Goal: Task Accomplishment & Management: Manage account settings

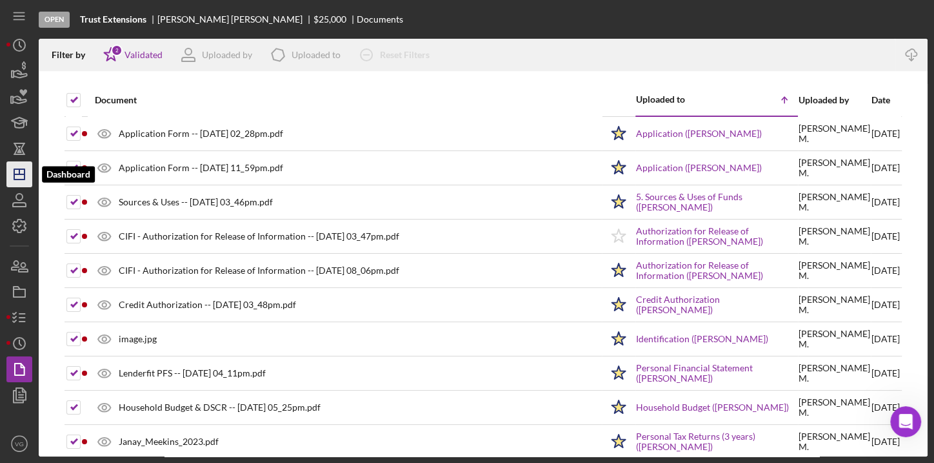
click at [16, 169] on polygon "button" at bounding box center [19, 174] width 10 height 10
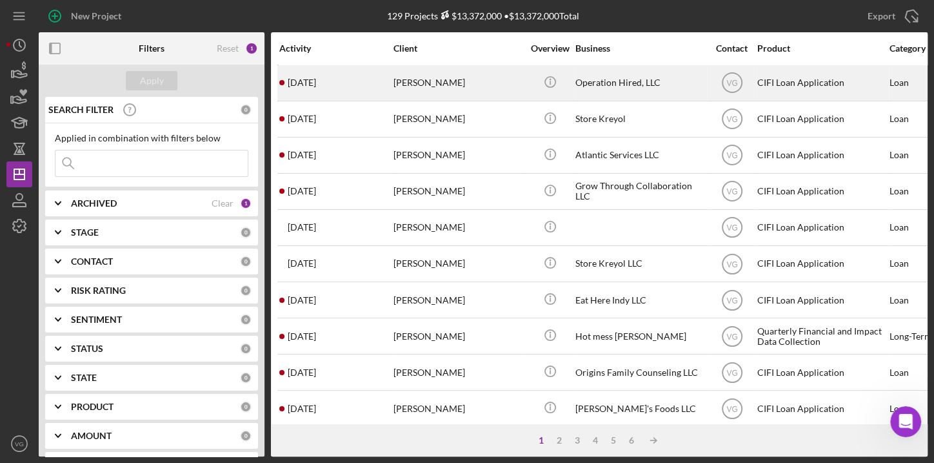
click at [429, 81] on div "[PERSON_NAME]" at bounding box center [458, 83] width 129 height 34
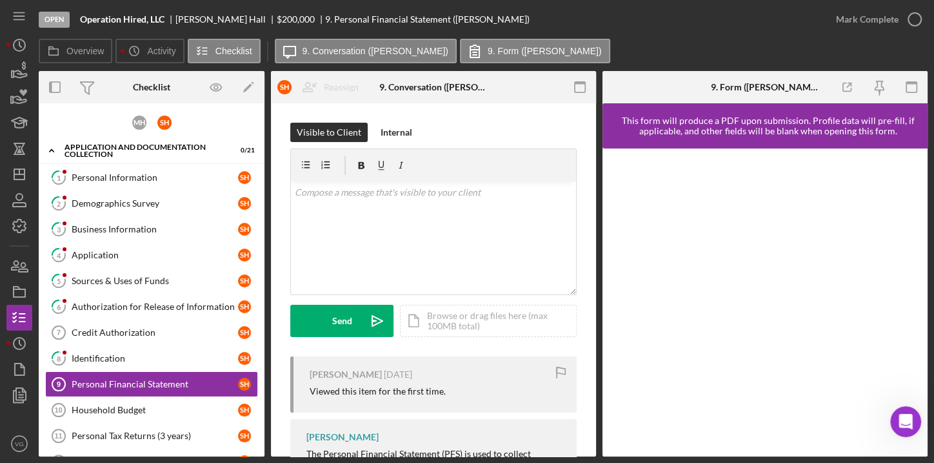
click at [727, 36] on div "Open Operation Hired, LLC [PERSON_NAME] $200,000 $200,000 9. Personal Financial…" at bounding box center [431, 19] width 785 height 39
